Goal: Task Accomplishment & Management: Use online tool/utility

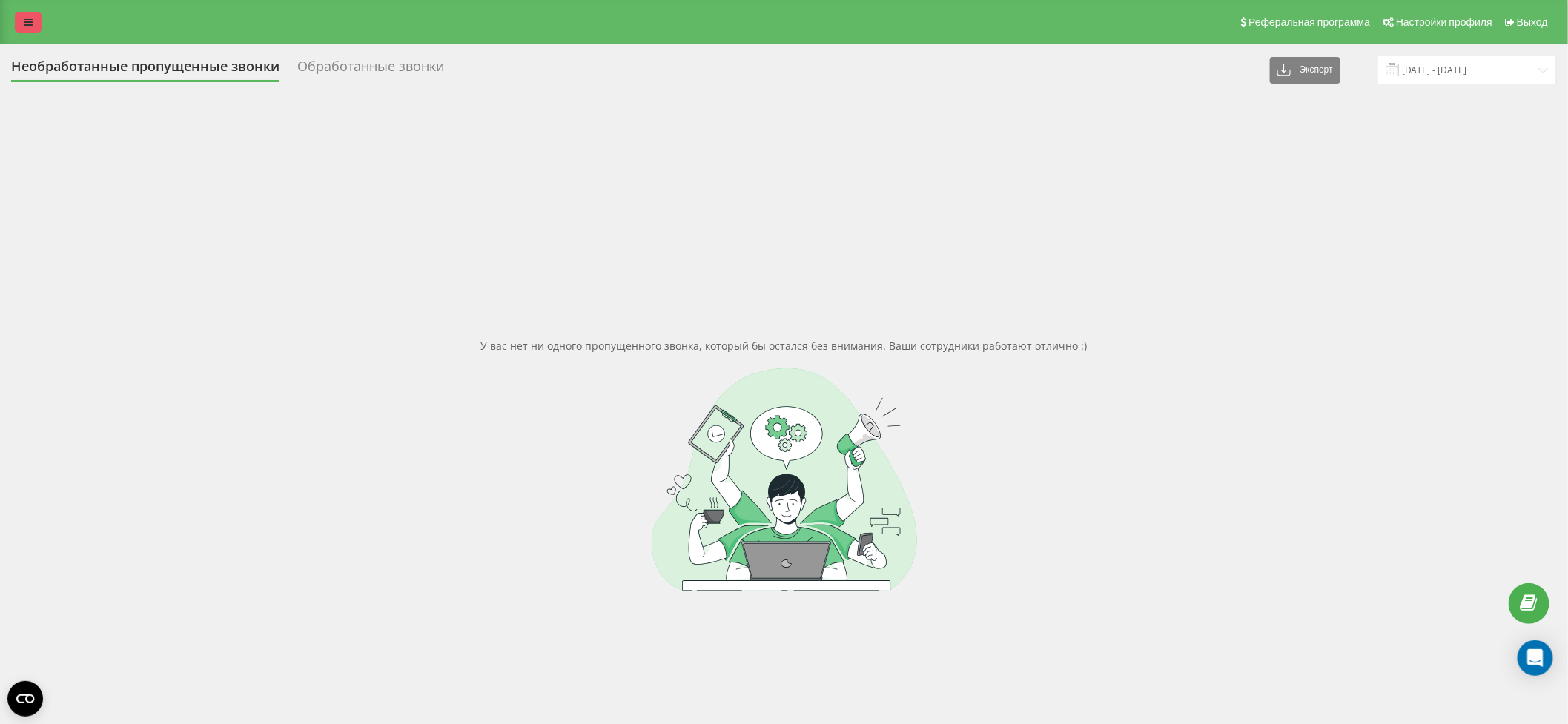
click at [24, 21] on icon at bounding box center [28, 22] width 9 height 11
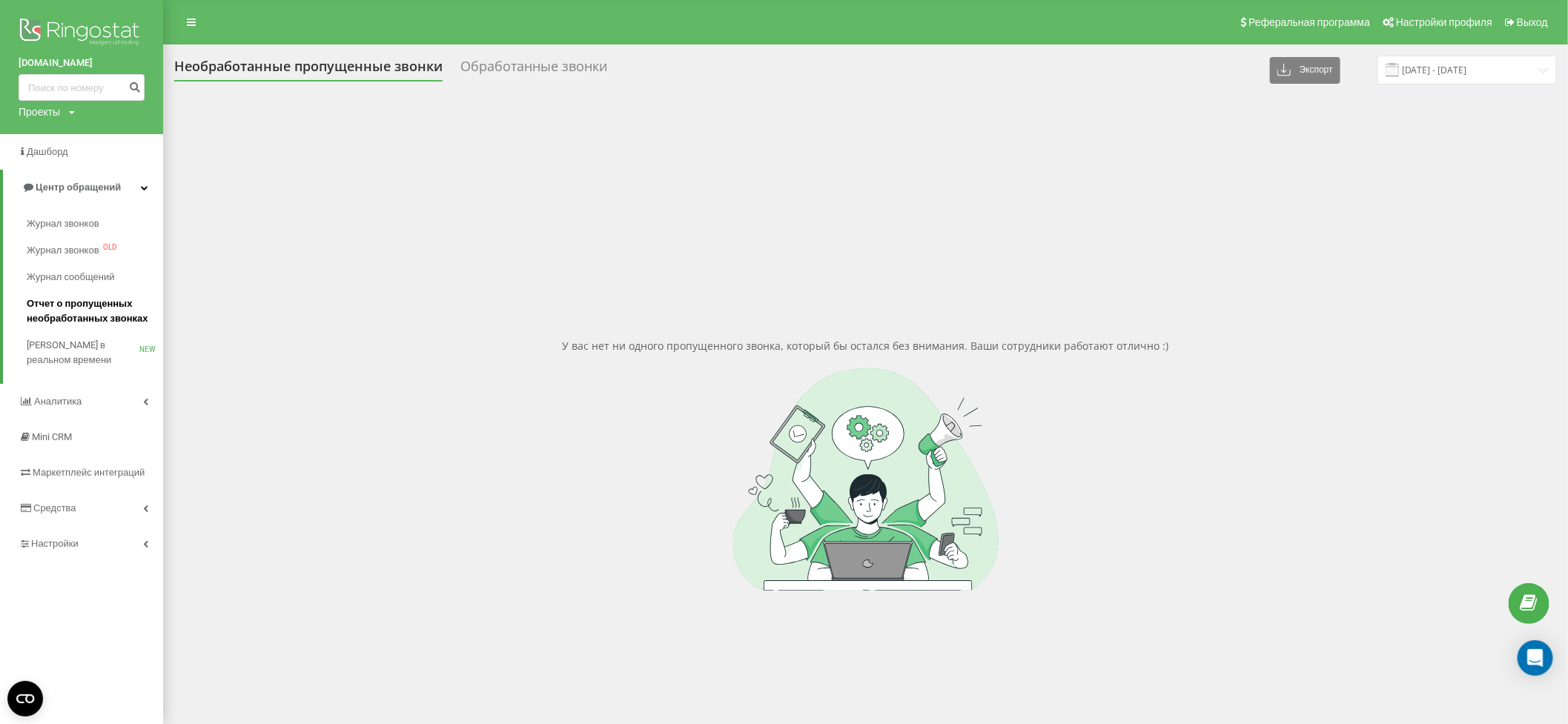
click at [49, 308] on span "Отчет о пропущенных необработанных звонках" at bounding box center [91, 311] width 129 height 30
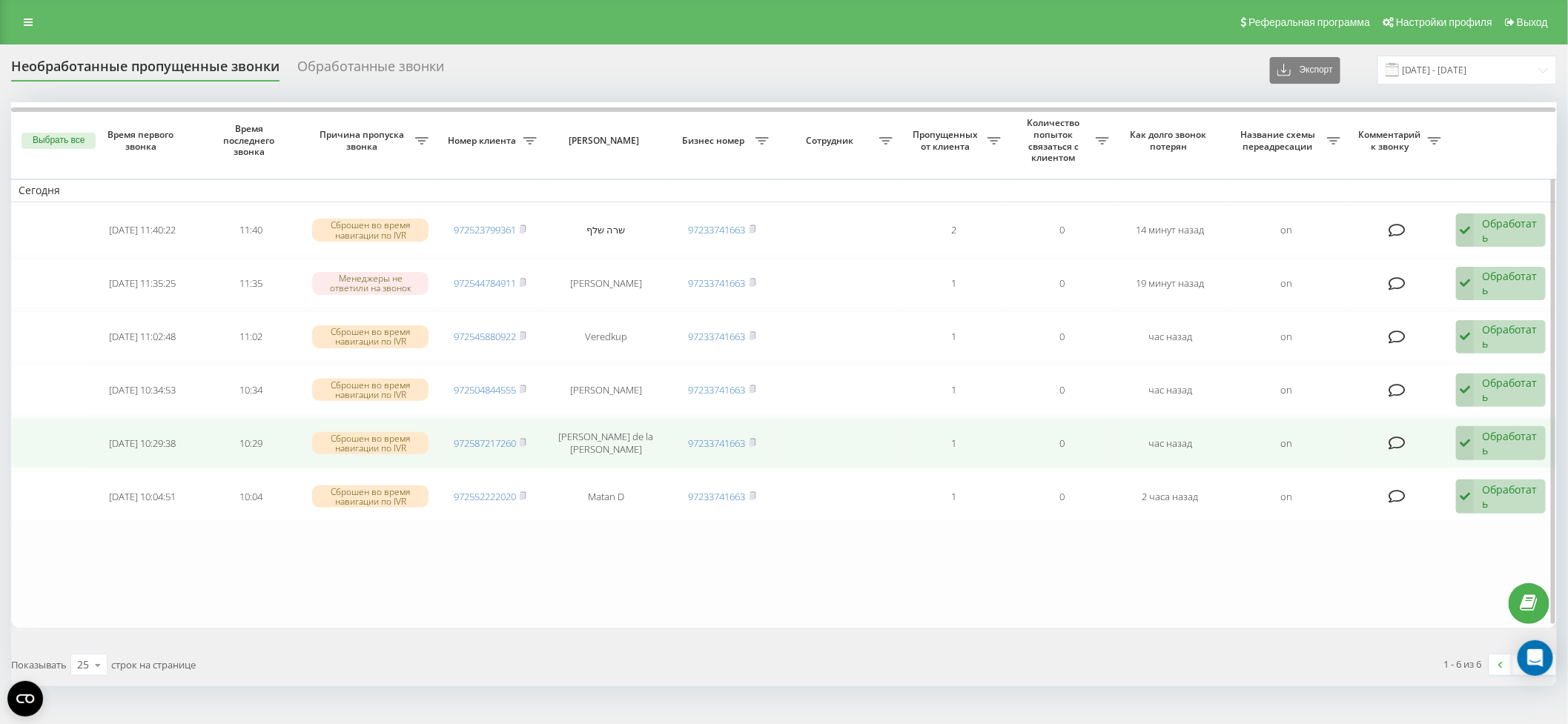
drag, startPoint x: 526, startPoint y: 491, endPoint x: 529, endPoint y: 454, distance: 37.1
click at [524, 494] on rect at bounding box center [521, 497] width 4 height 7
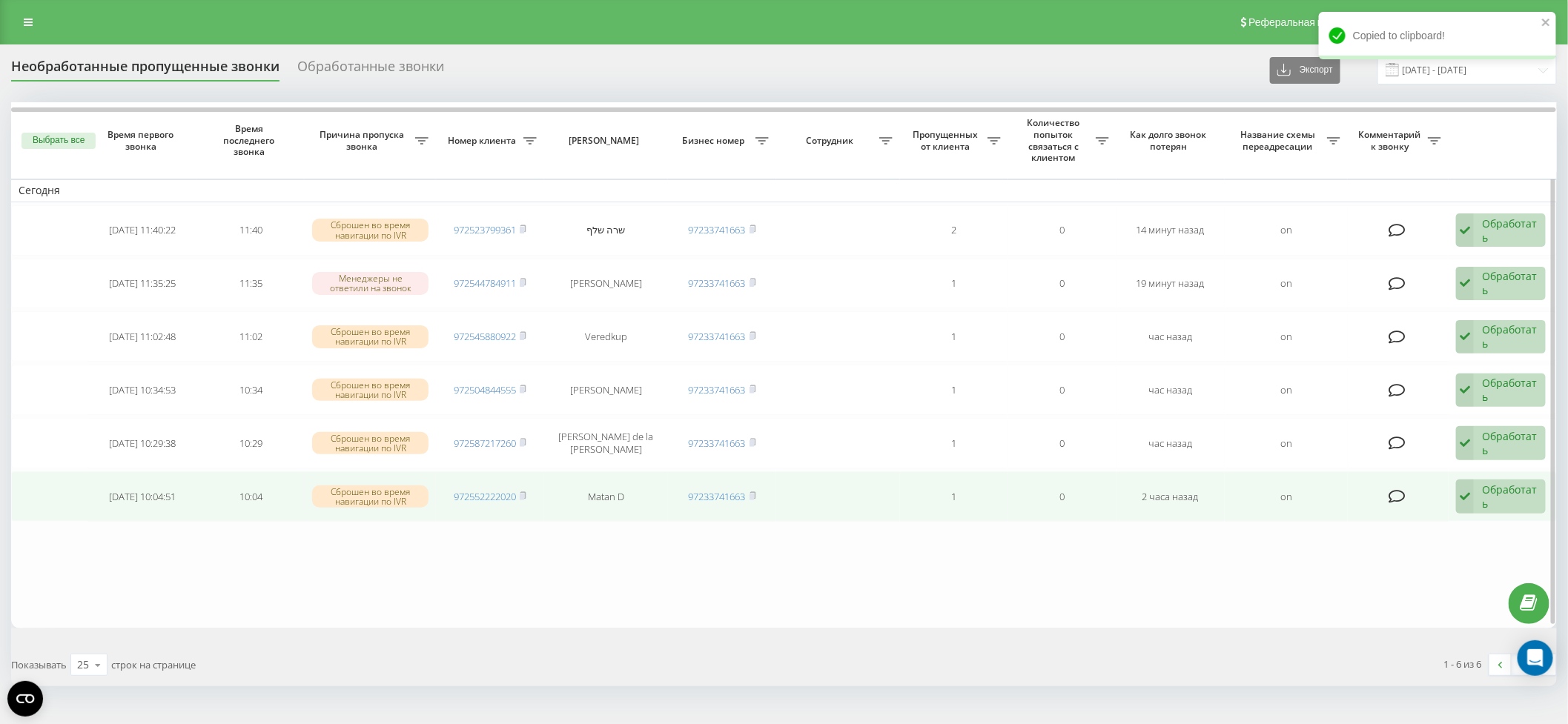
click at [1522, 491] on div "Обработать" at bounding box center [1509, 496] width 55 height 28
click at [1485, 547] on span "Связался с клиентом с помощью другого канала" at bounding box center [1397, 554] width 249 height 14
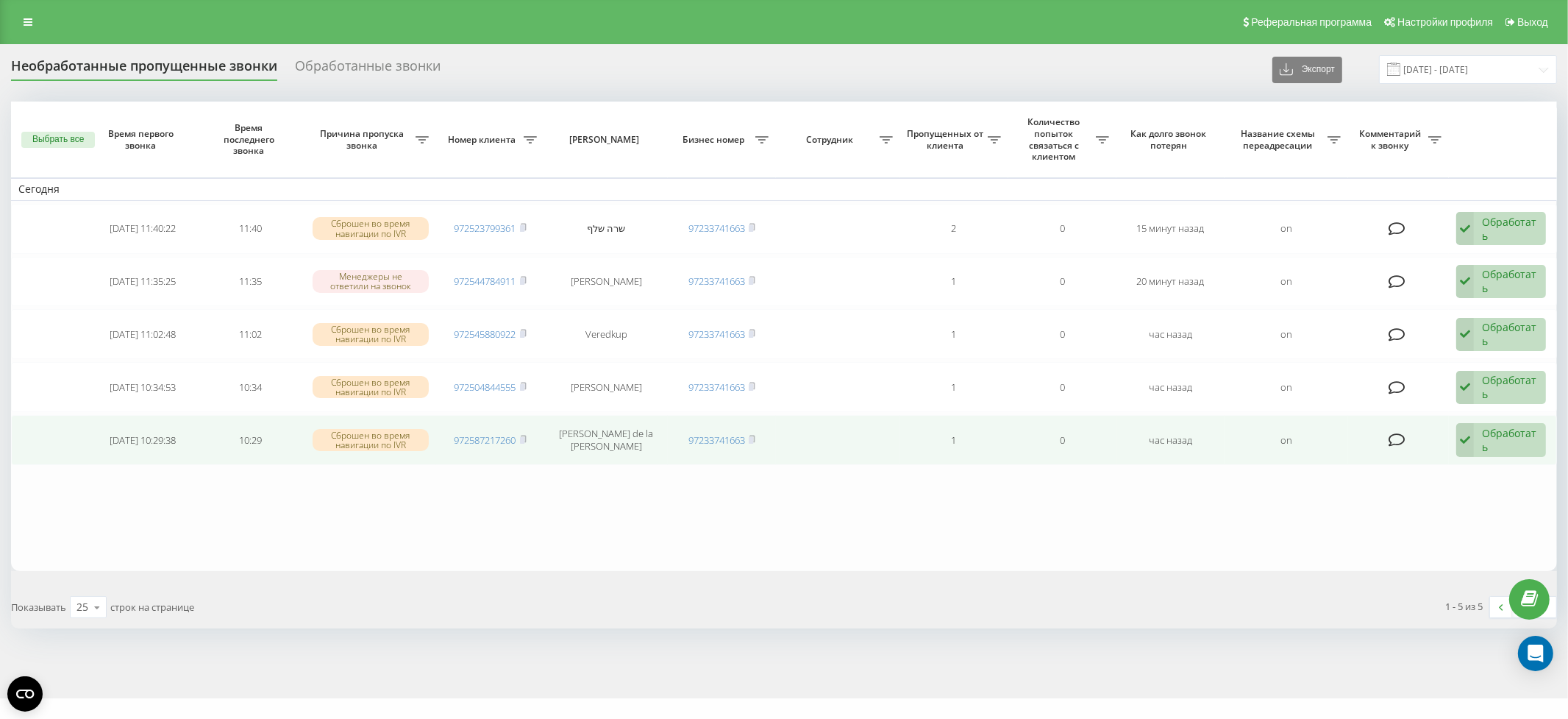
drag, startPoint x: 526, startPoint y: 435, endPoint x: 524, endPoint y: 428, distance: 7.3
click at [524, 437] on rect at bounding box center [522, 441] width 4 height 7
click at [1513, 440] on div "Обработать" at bounding box center [1510, 440] width 56 height 28
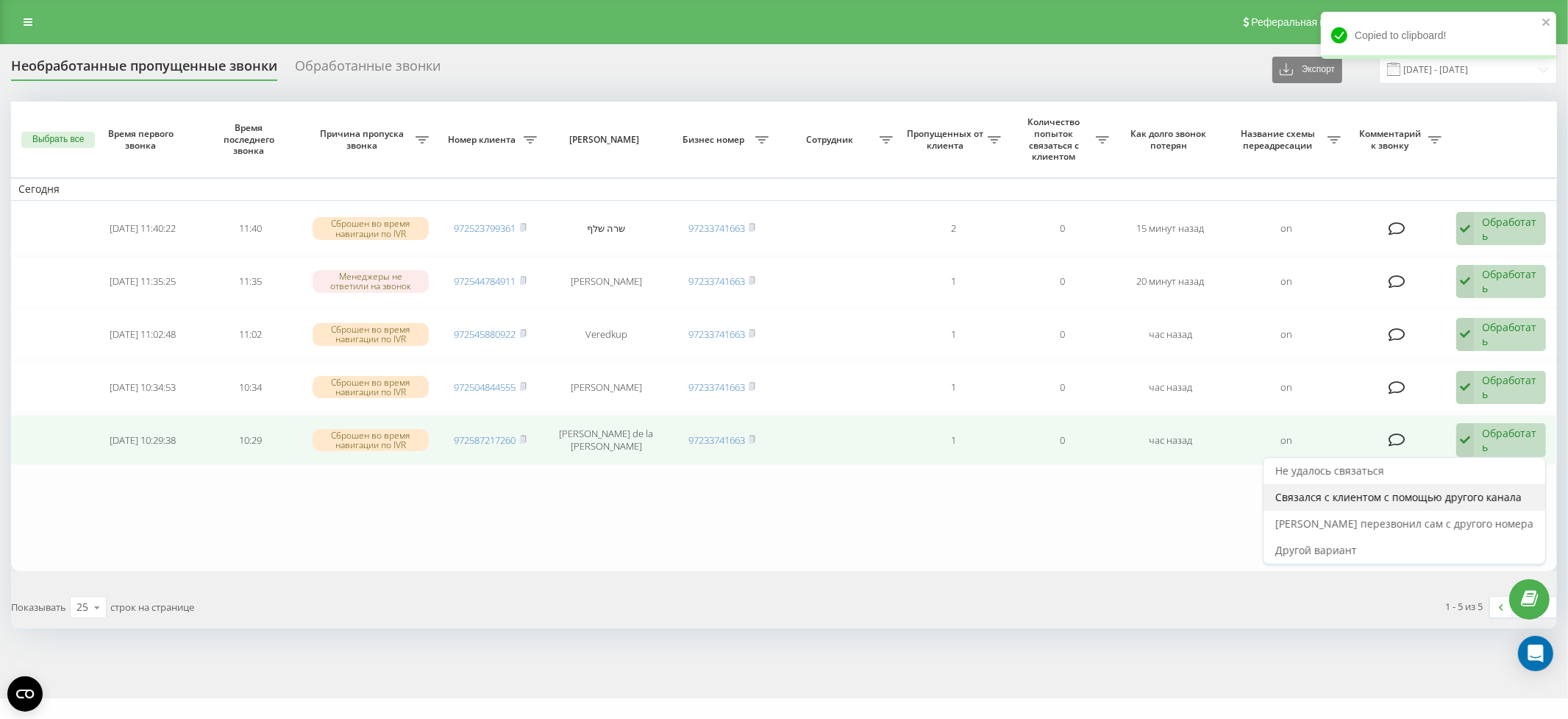
click at [1500, 490] on span "Связался с клиентом с помощью другого канала" at bounding box center [1398, 497] width 247 height 14
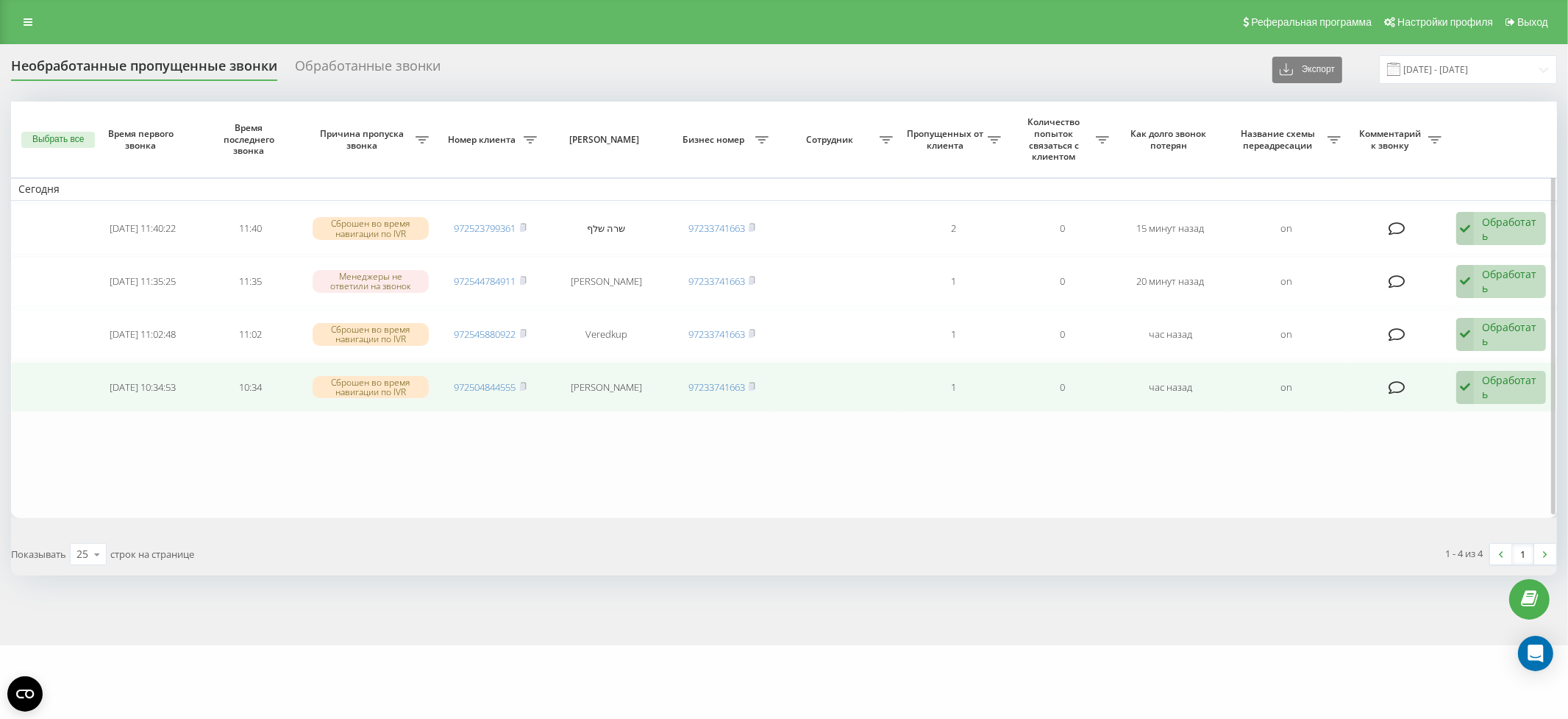
click at [519, 383] on span "972504844555" at bounding box center [490, 387] width 72 height 13
click at [522, 382] on icon at bounding box center [523, 387] width 7 height 9
click at [1502, 387] on div "Обработать" at bounding box center [1510, 387] width 56 height 28
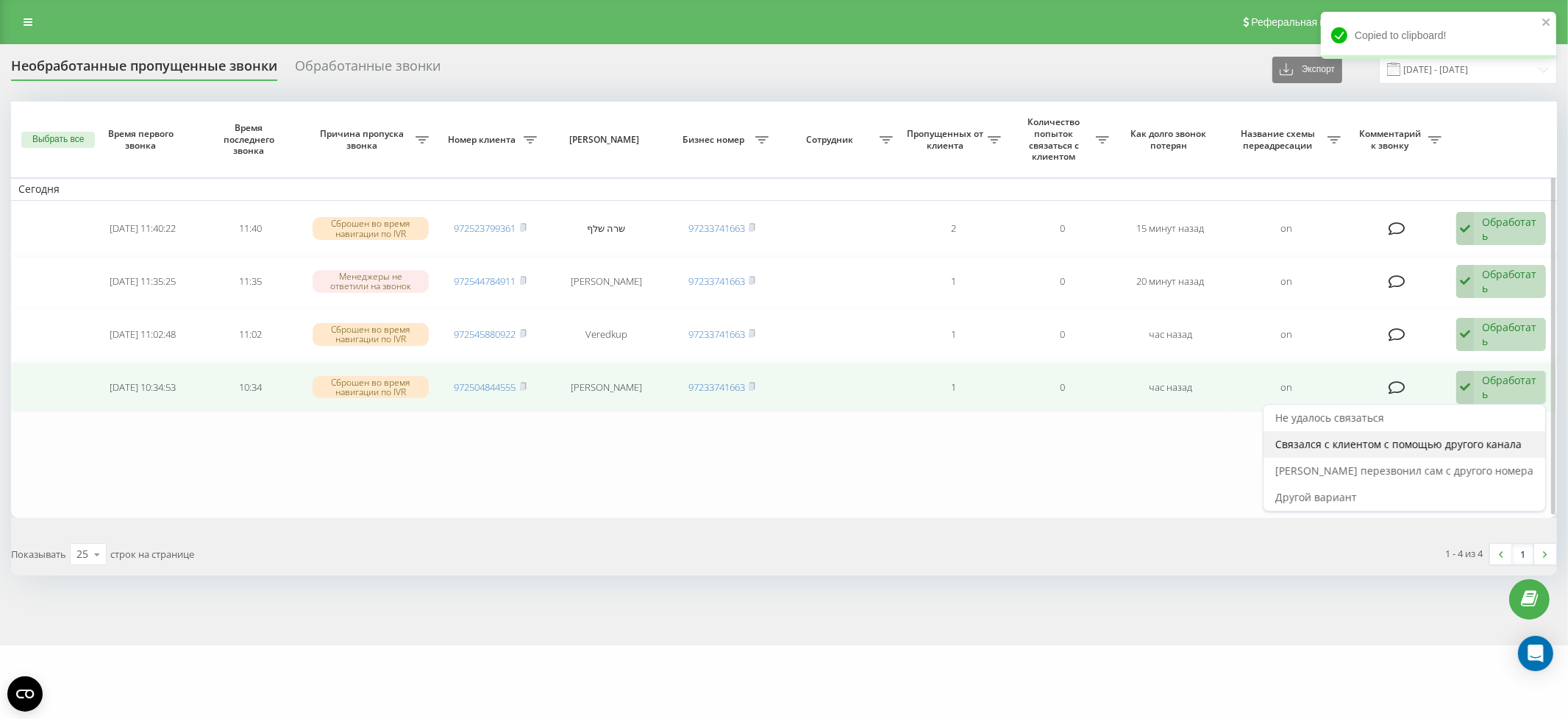
click at [1484, 439] on span "Связался с клиентом с помощью другого канала" at bounding box center [1398, 444] width 247 height 14
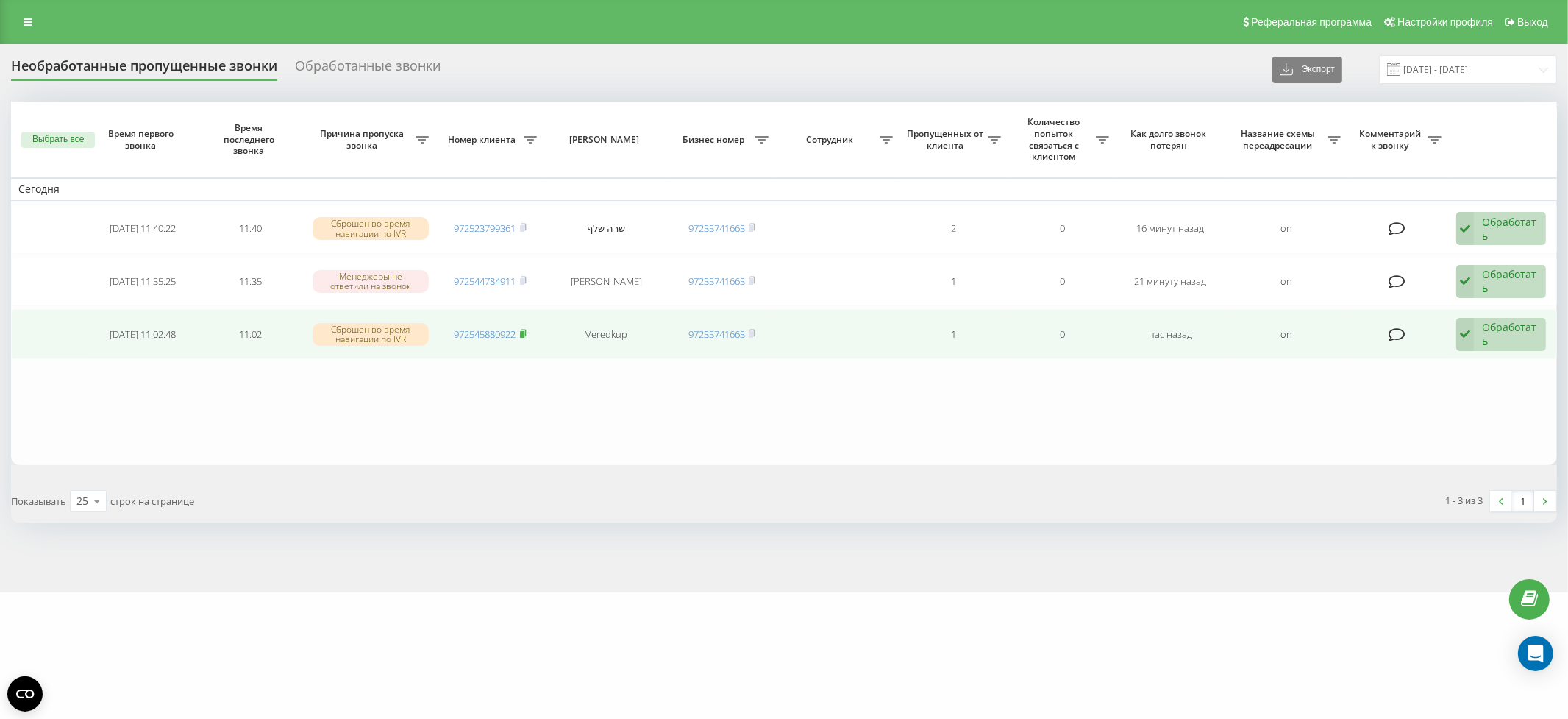
click at [526, 330] on icon at bounding box center [523, 333] width 5 height 7
click at [1510, 332] on div "Обработать" at bounding box center [1510, 334] width 56 height 28
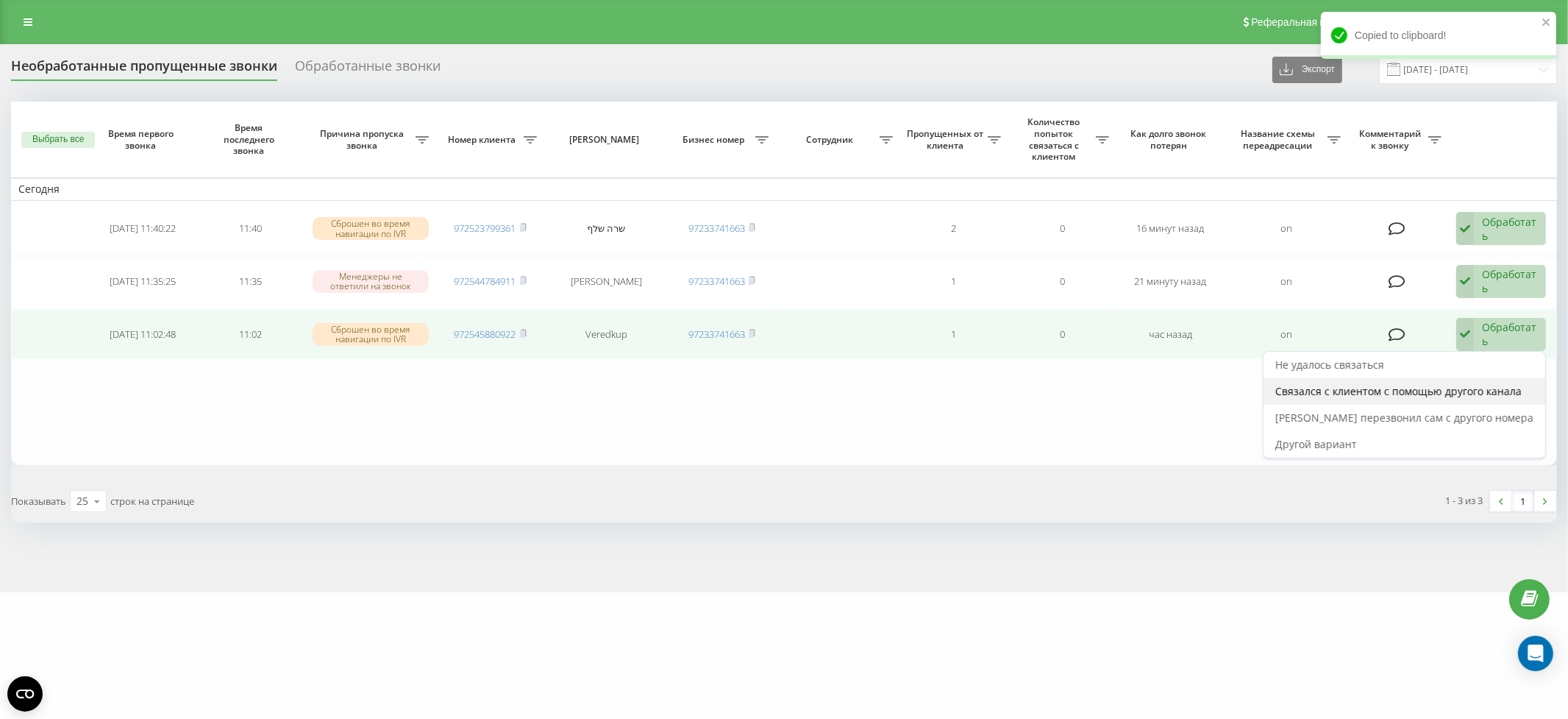
click at [1493, 387] on span "Связался с клиентом с помощью другого канала" at bounding box center [1398, 391] width 247 height 14
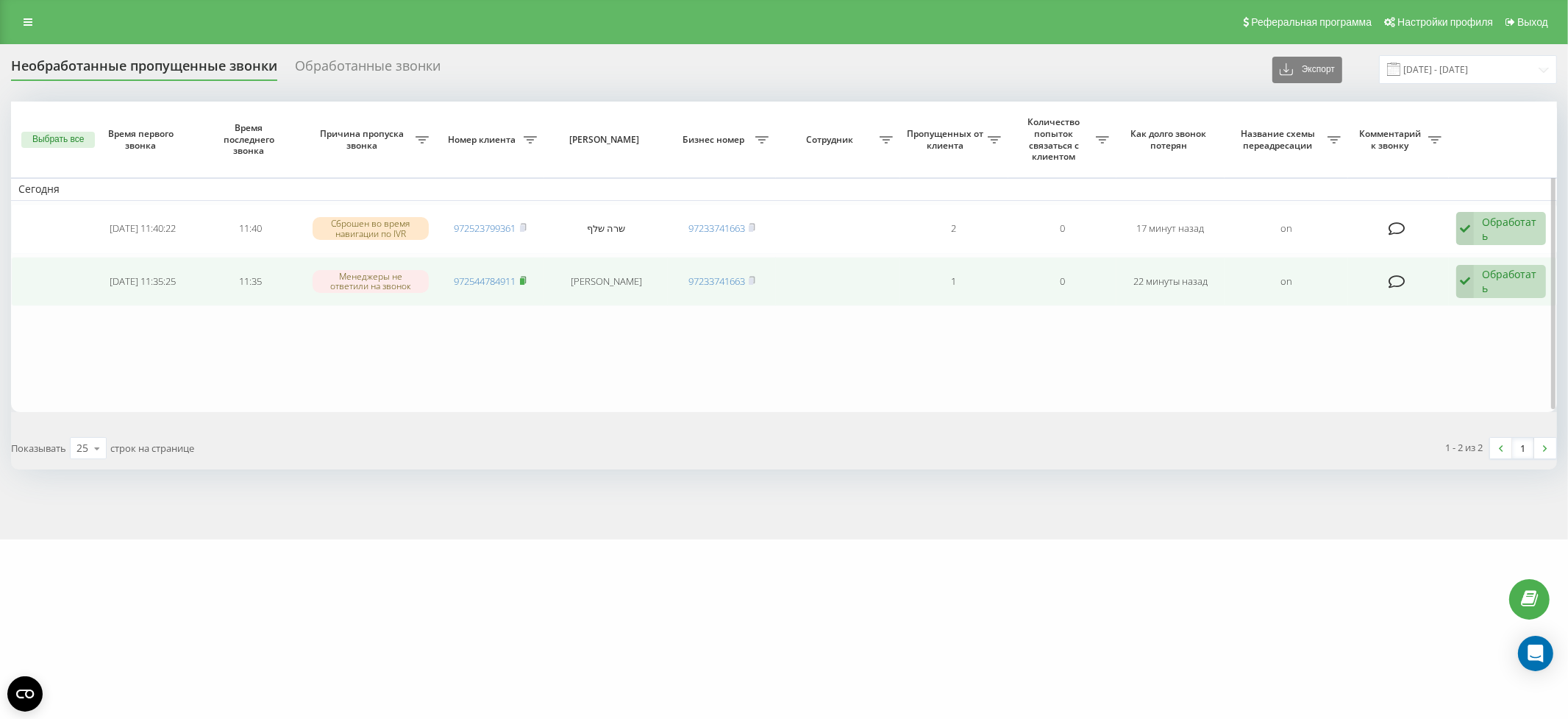
click at [522, 278] on rect at bounding box center [522, 282] width 4 height 7
click at [1513, 277] on div "Обработать" at bounding box center [1510, 281] width 56 height 28
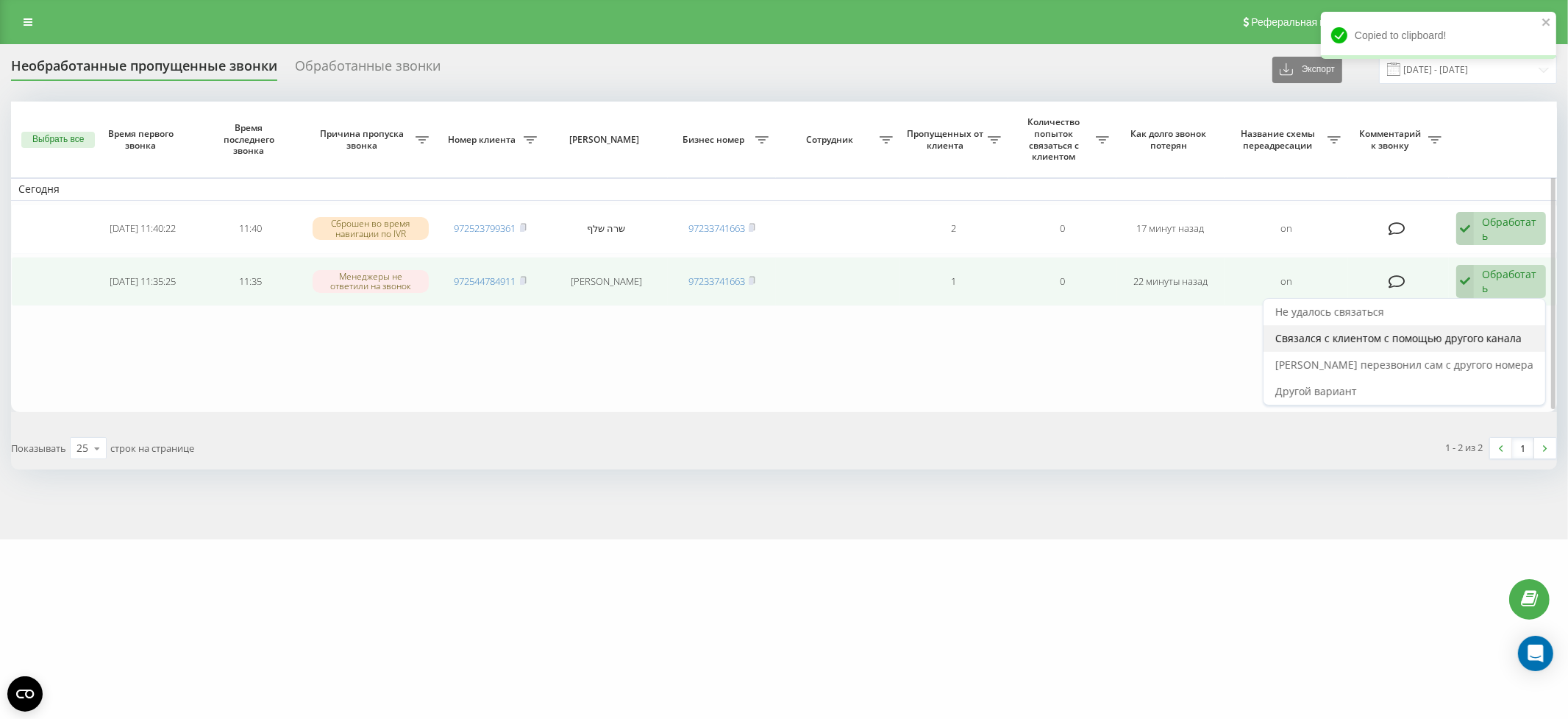
click at [1496, 336] on span "Связался с клиентом с помощью другого канала" at bounding box center [1398, 339] width 247 height 14
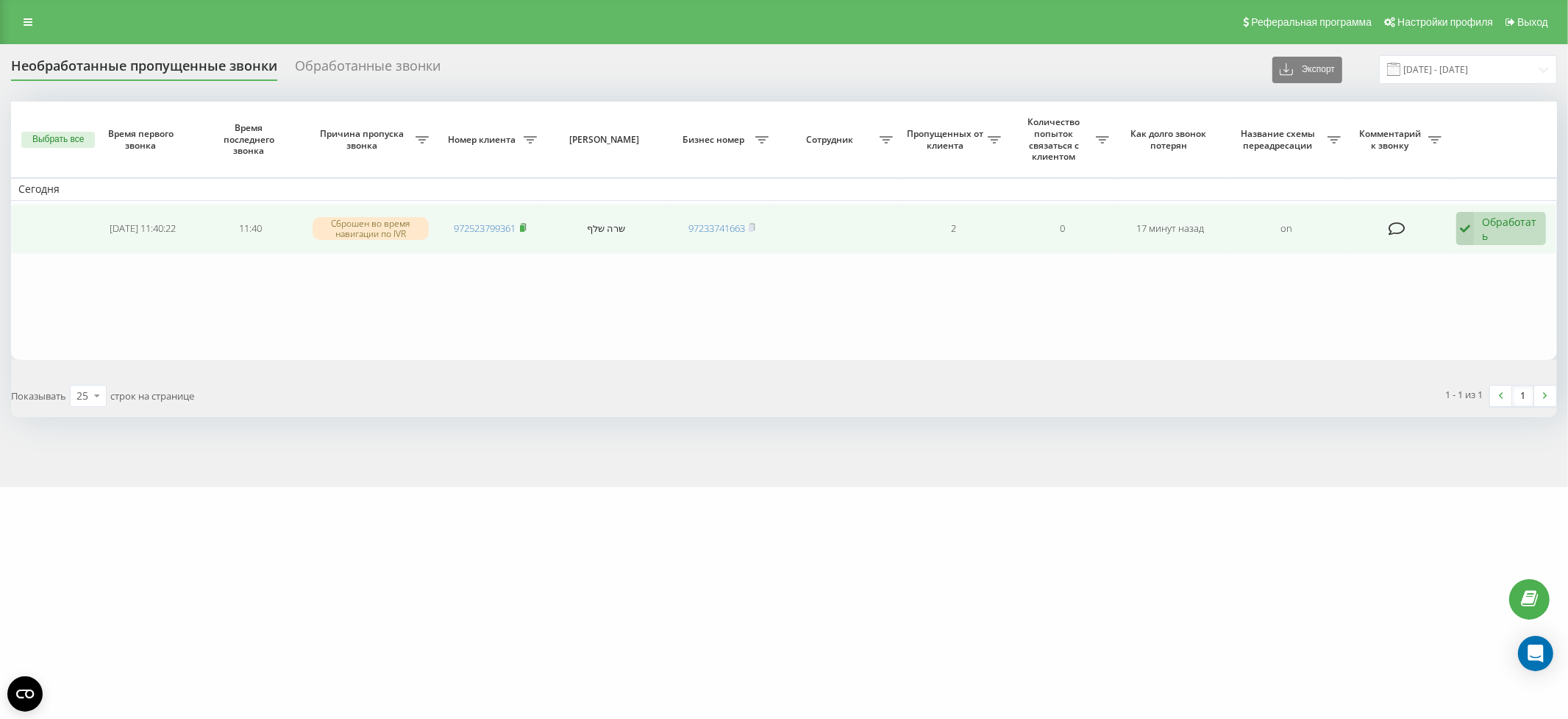
click at [527, 225] on icon at bounding box center [523, 228] width 7 height 9
click at [1531, 231] on div "Обработать" at bounding box center [1510, 229] width 56 height 28
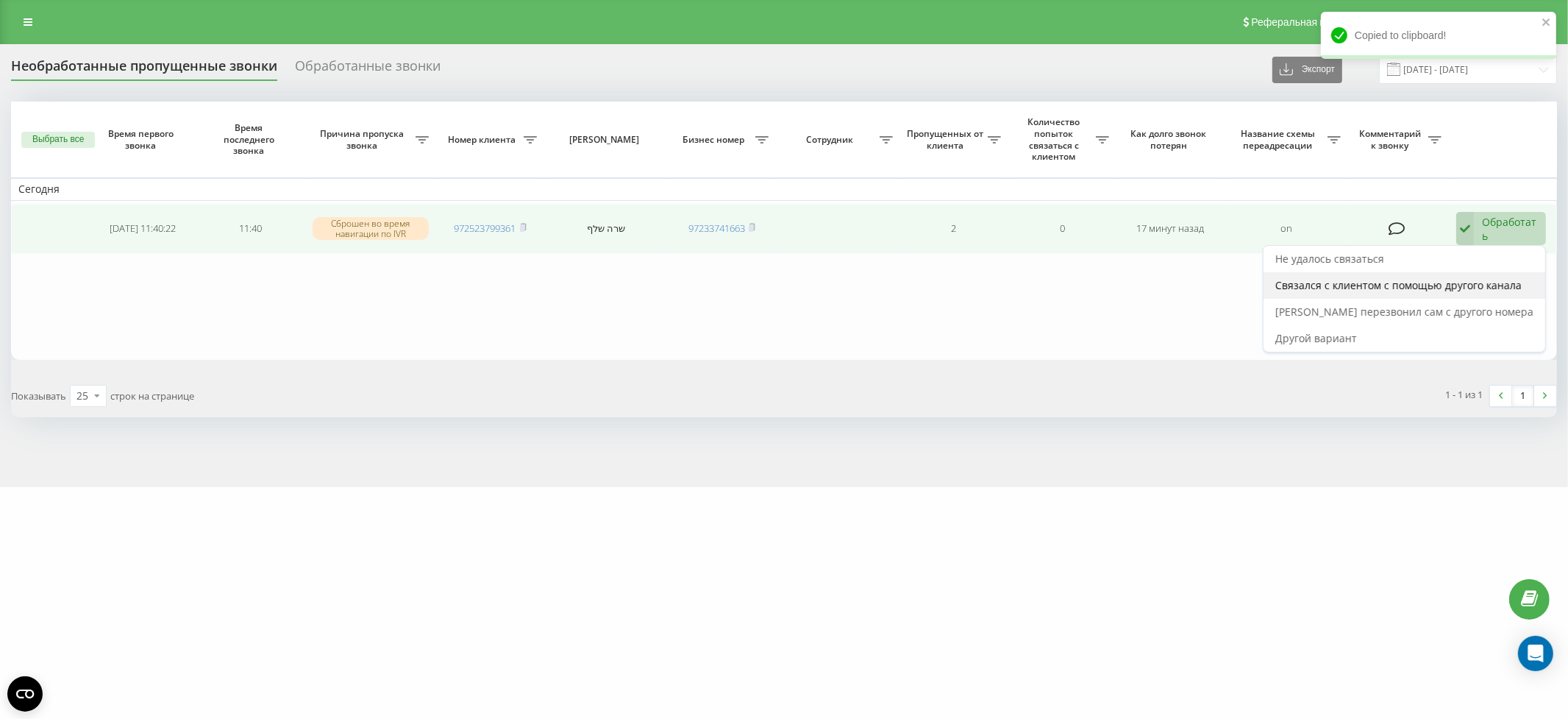
click at [1499, 281] on span "Связался с клиентом с помощью другого канала" at bounding box center [1398, 285] width 247 height 14
